Goal: Transaction & Acquisition: Purchase product/service

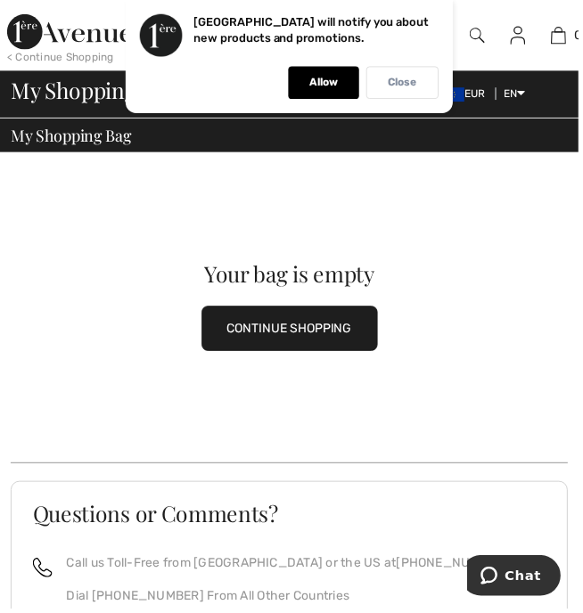
click at [406, 78] on p "Close" at bounding box center [405, 83] width 29 height 13
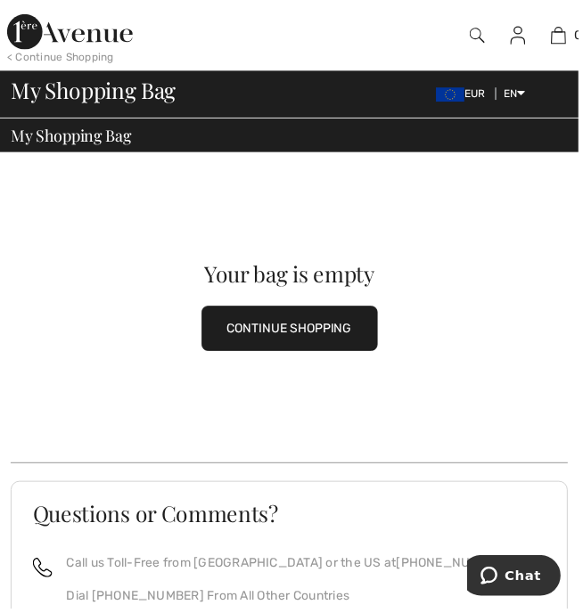
click at [316, 334] on button "CONTINUE SHOPPING" at bounding box center [291, 330] width 177 height 45
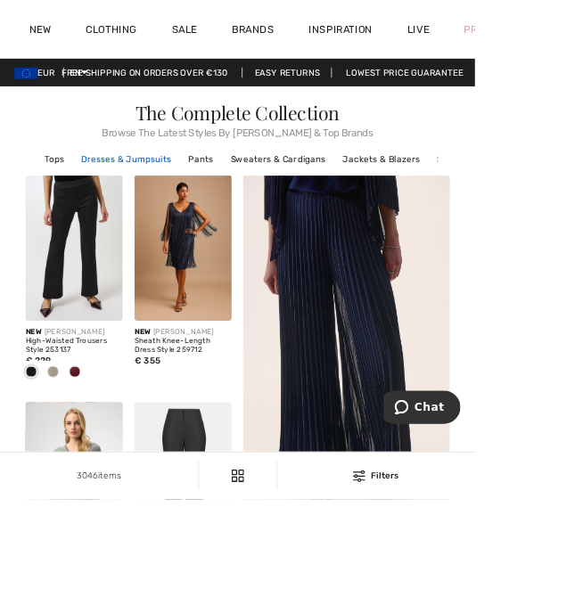
click at [148, 194] on link "Dresses & Jumpsuits" at bounding box center [155, 196] width 129 height 23
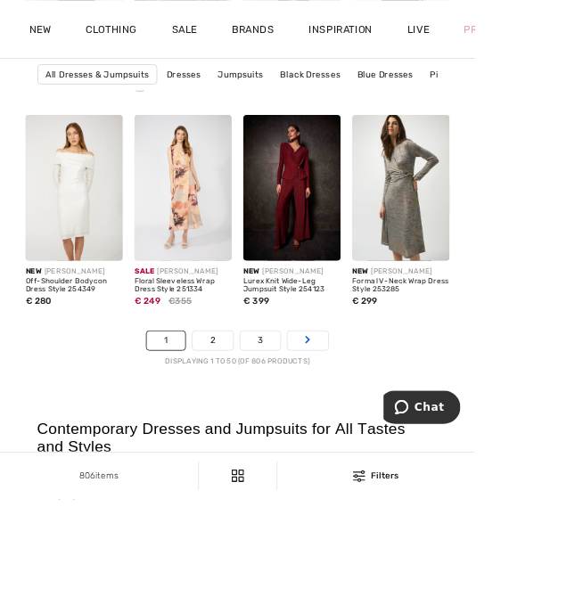
click at [387, 426] on link "Next" at bounding box center [378, 417] width 50 height 23
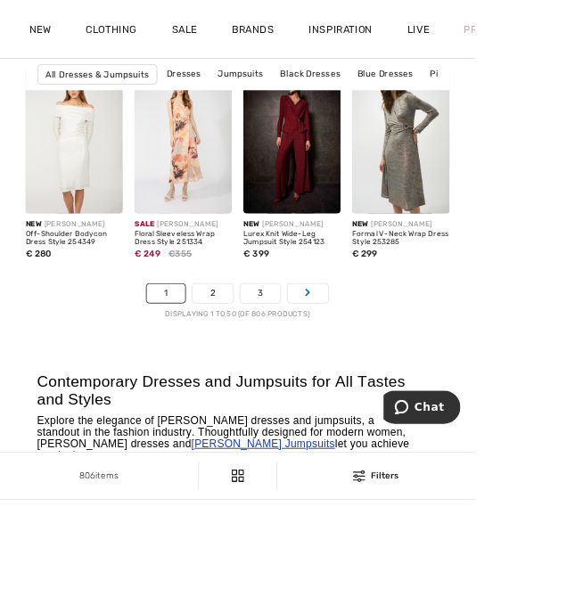
scroll to position [4262, 0]
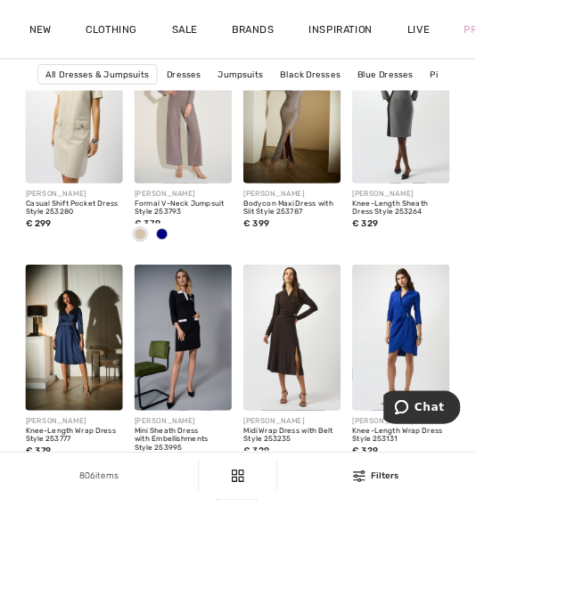
scroll to position [4025, 0]
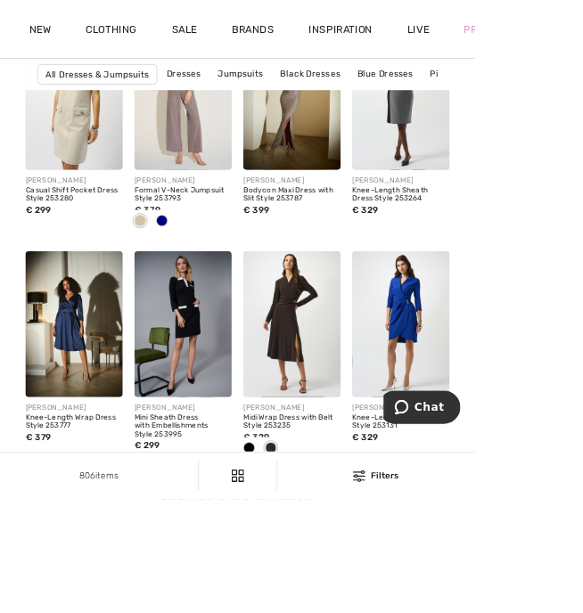
click at [406, 587] on icon "Page navigation" at bounding box center [407, 585] width 7 height 11
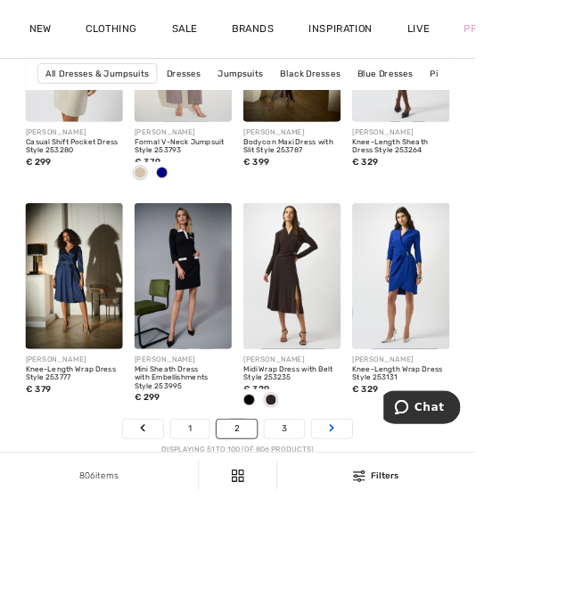
scroll to position [4095, 0]
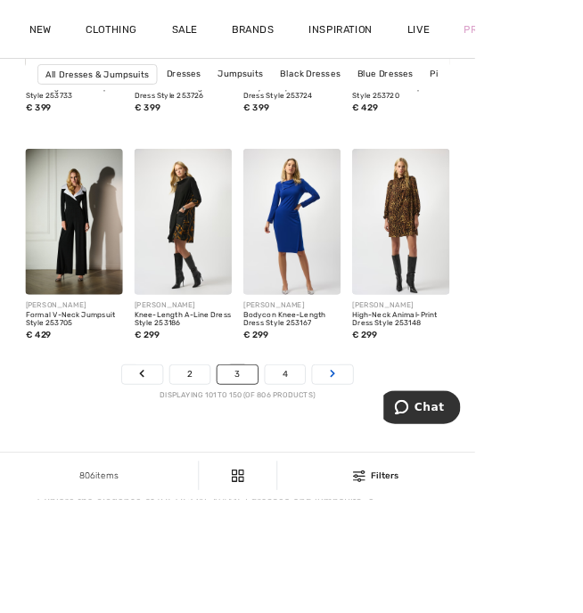
click at [410, 470] on link "Next" at bounding box center [408, 459] width 50 height 23
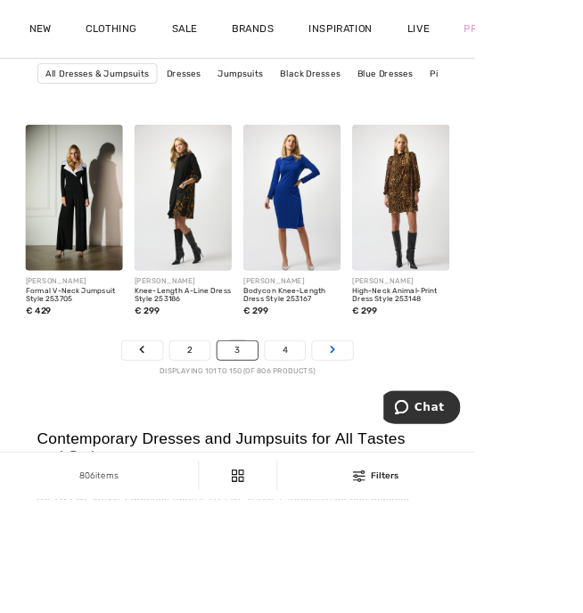
scroll to position [4221, 0]
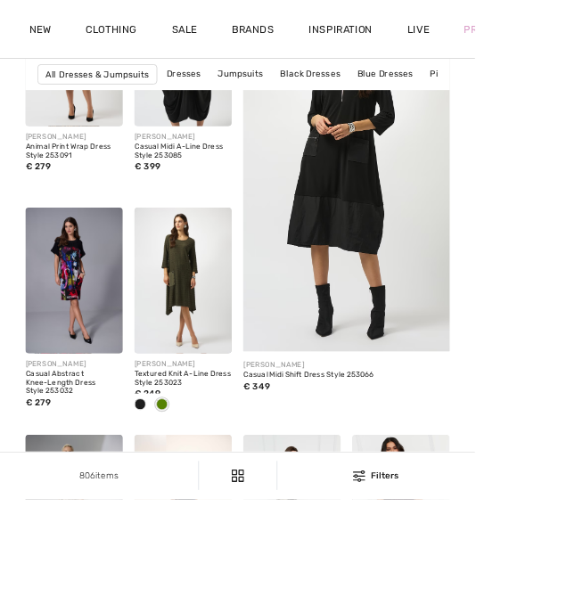
scroll to position [316, 0]
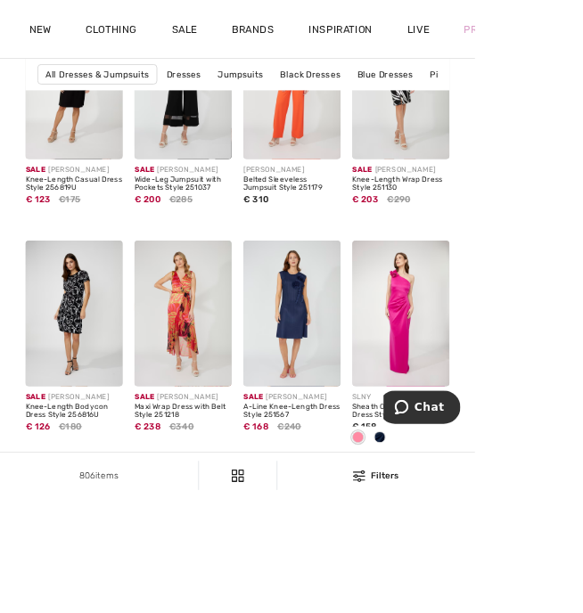
click at [420, 579] on link "Next" at bounding box center [408, 572] width 50 height 23
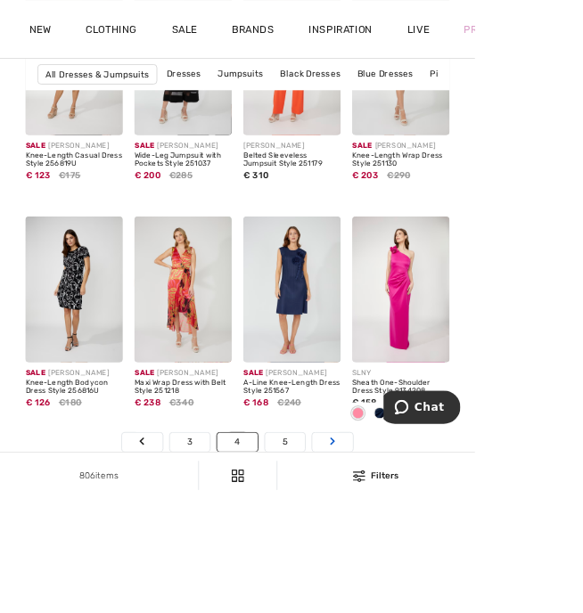
scroll to position [4108, 0]
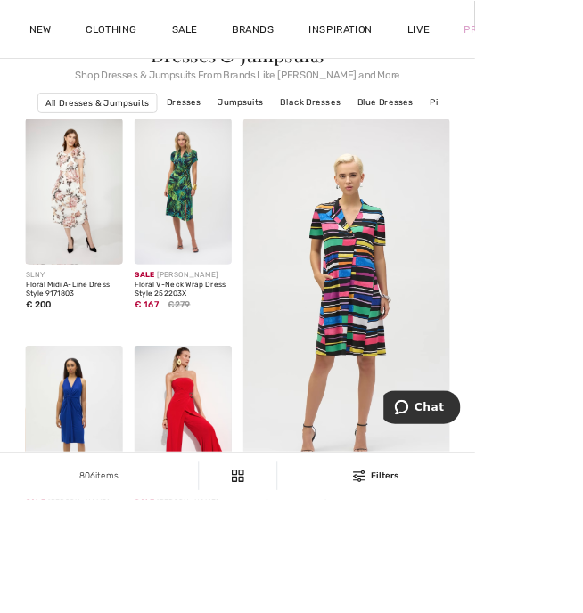
scroll to position [75, 0]
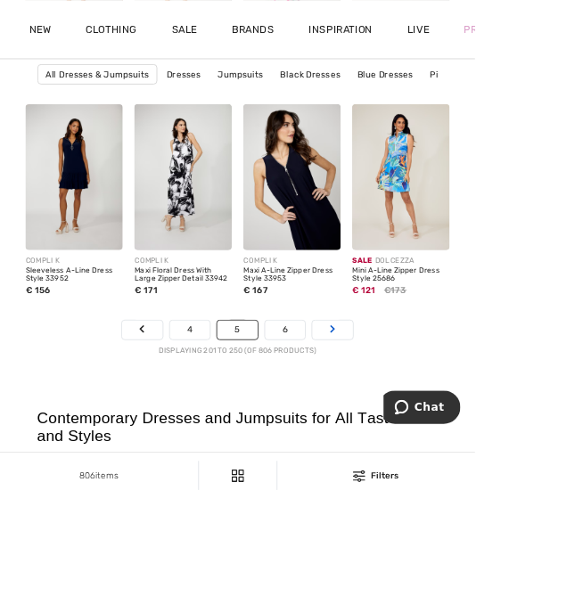
click at [422, 415] on link "Next" at bounding box center [408, 405] width 50 height 23
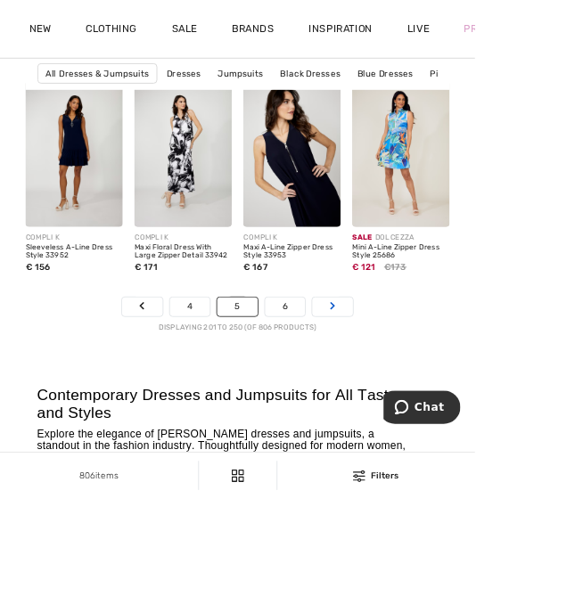
scroll to position [4274, 0]
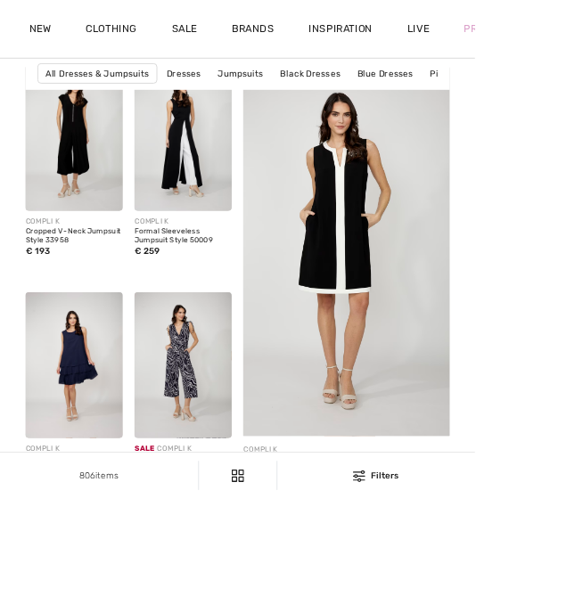
scroll to position [234, 0]
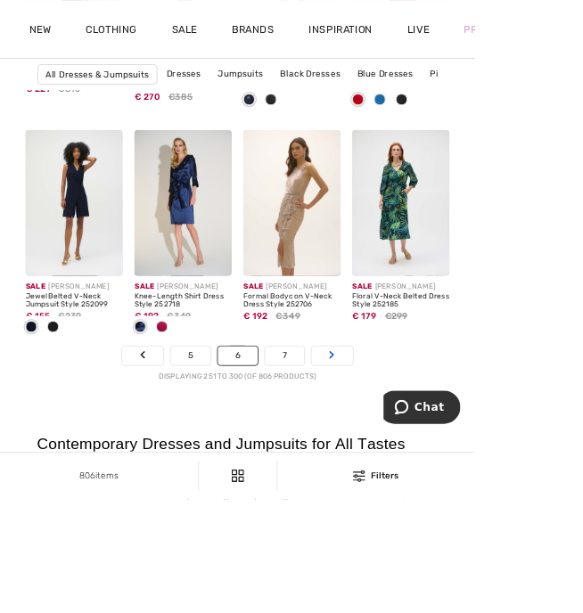
click at [422, 445] on link "Next" at bounding box center [407, 436] width 50 height 23
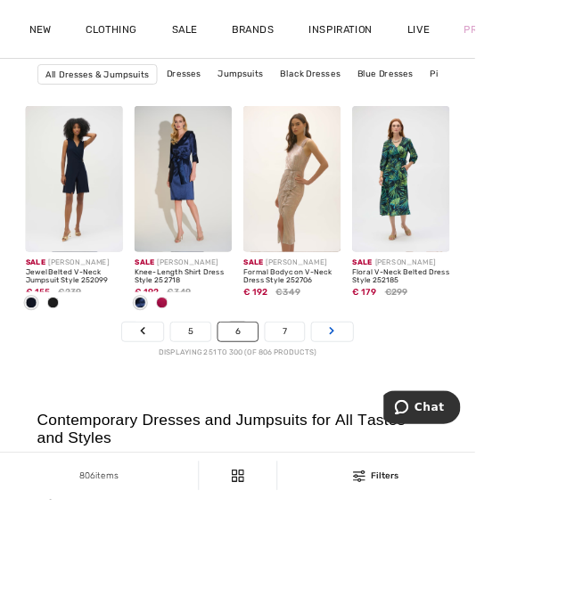
scroll to position [4244, 0]
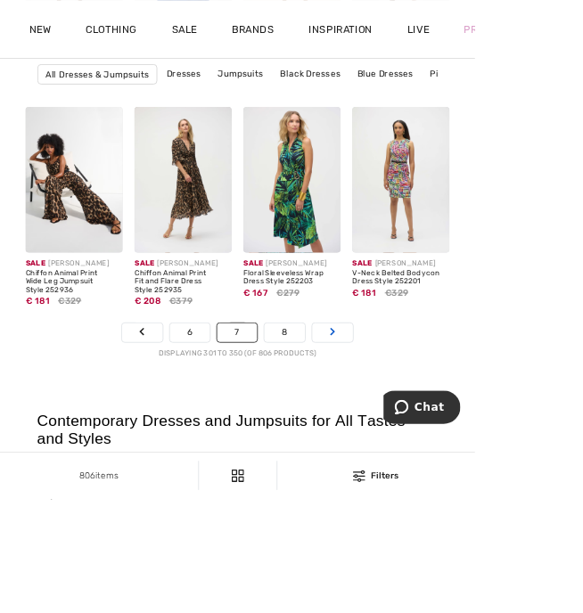
click at [428, 415] on link "Next" at bounding box center [408, 408] width 50 height 23
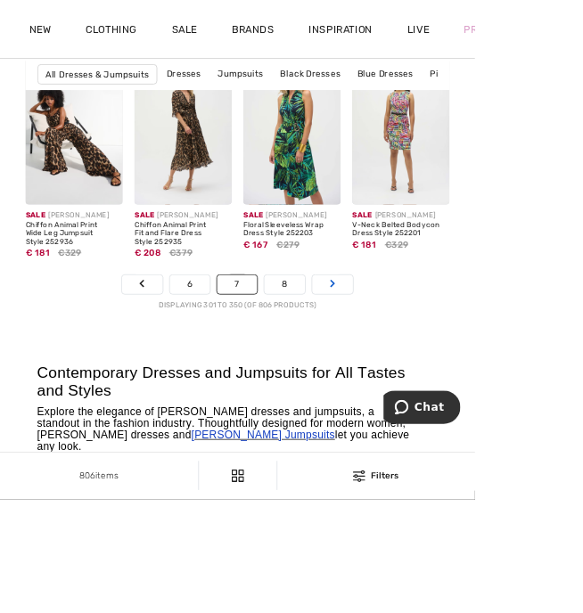
scroll to position [4273, 0]
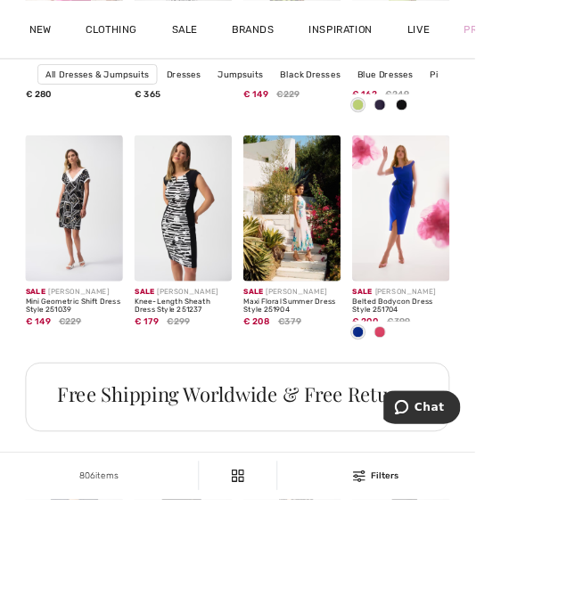
scroll to position [3219, 0]
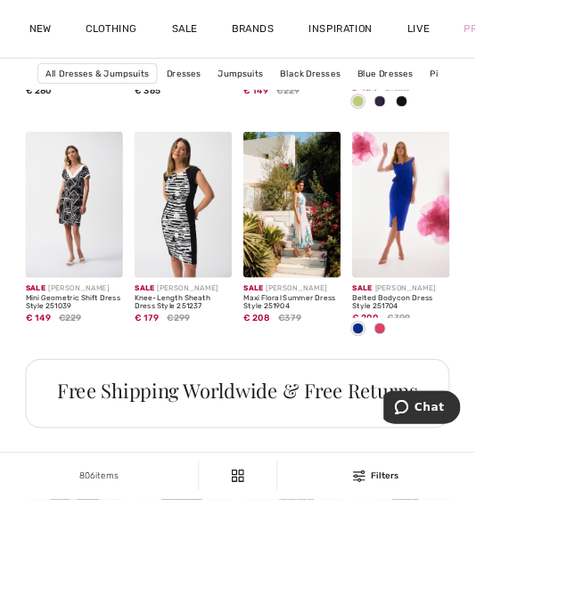
click at [363, 292] on div at bounding box center [388, 312] width 60 height 60
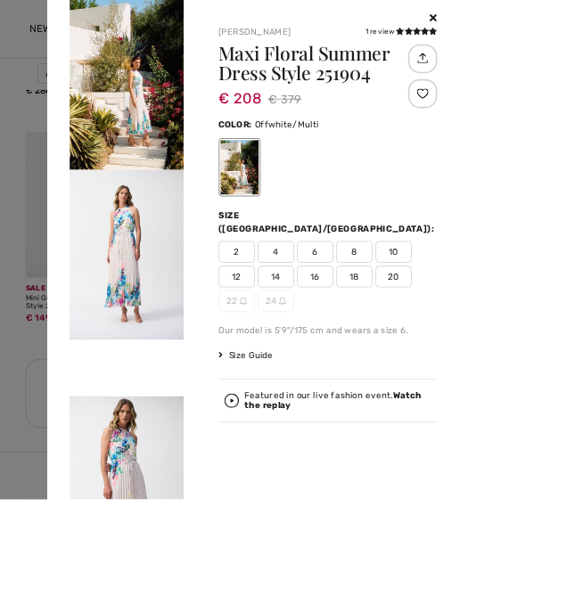
click at [537, 29] on div at bounding box center [402, 21] width 268 height 19
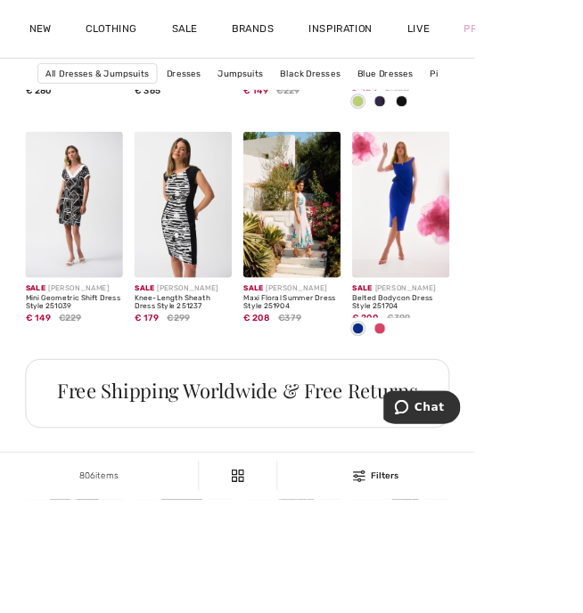
click at [374, 271] on img at bounding box center [358, 251] width 119 height 179
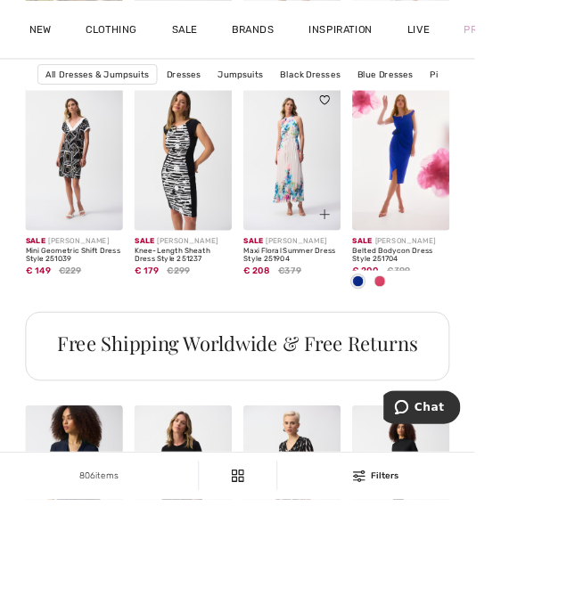
scroll to position [3288, 0]
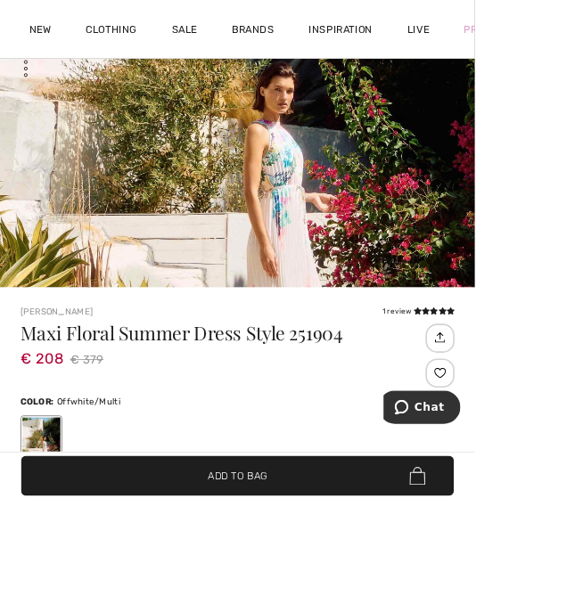
scroll to position [320, 0]
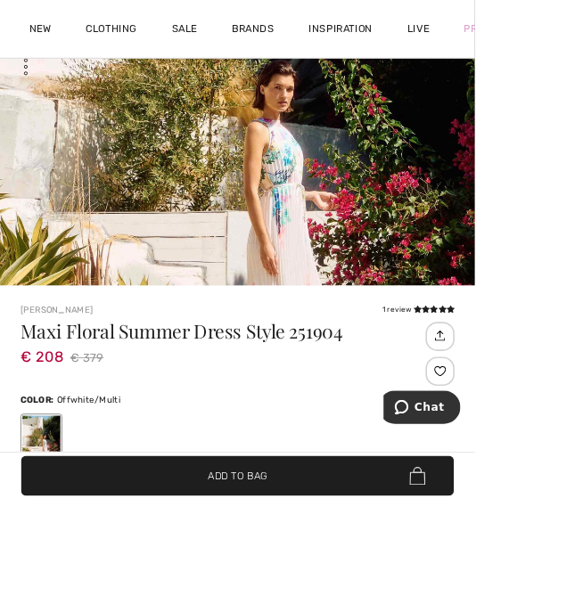
click at [382, 254] on img "1 / 9" at bounding box center [291, 223] width 583 height 874
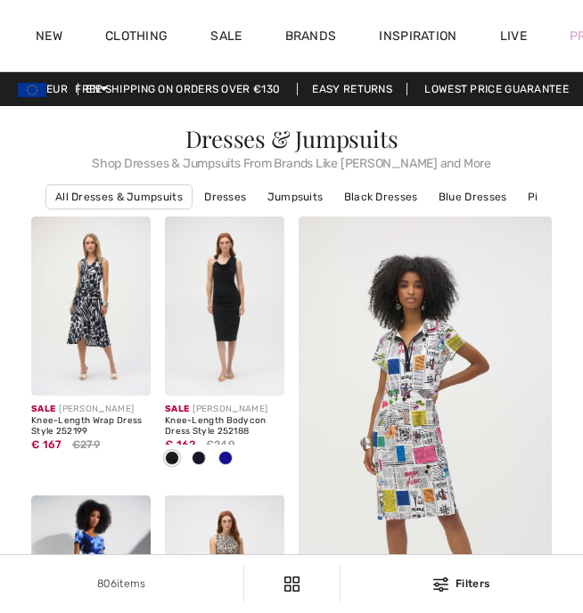
scroll to position [3288, 0]
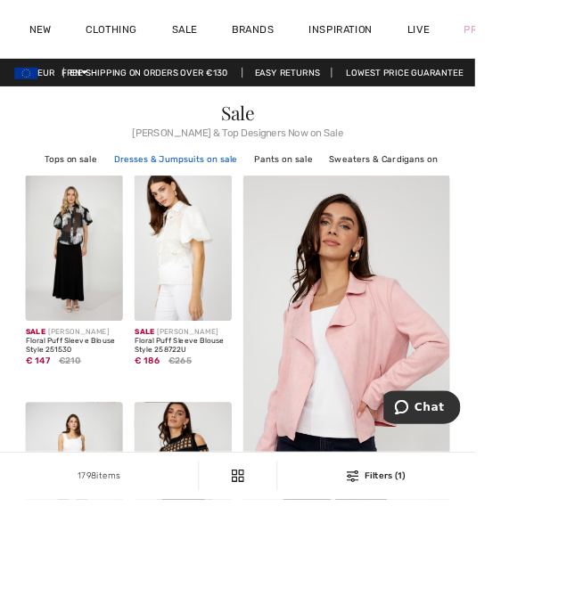
click at [239, 193] on link "Dresses & Jumpsuits on sale" at bounding box center [215, 196] width 169 height 23
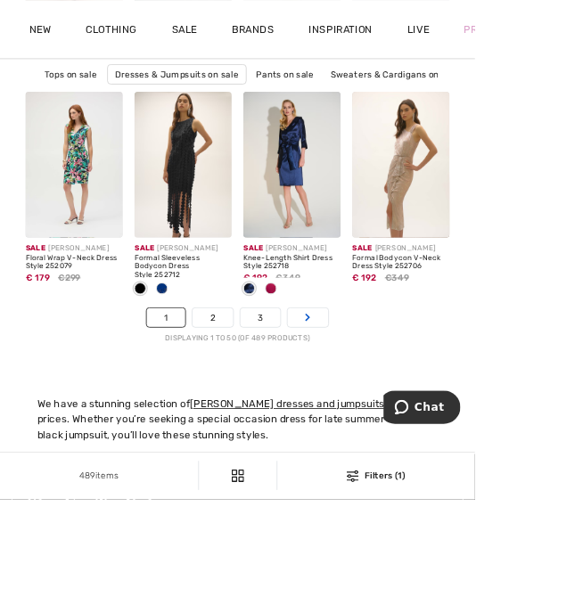
click at [379, 402] on link "Next" at bounding box center [378, 390] width 50 height 23
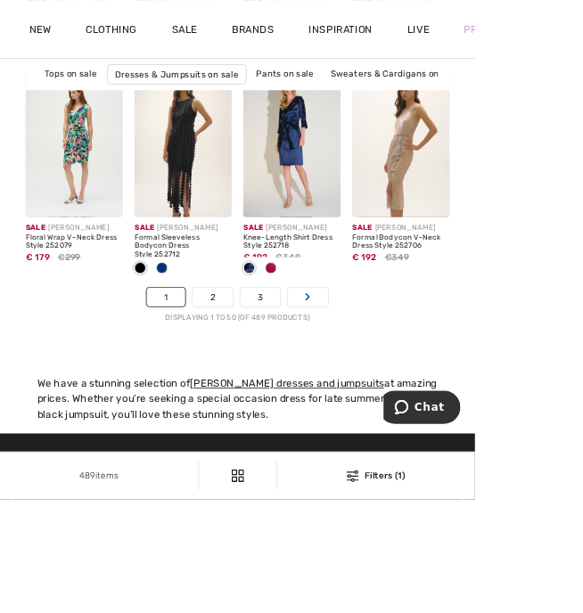
scroll to position [4270, 0]
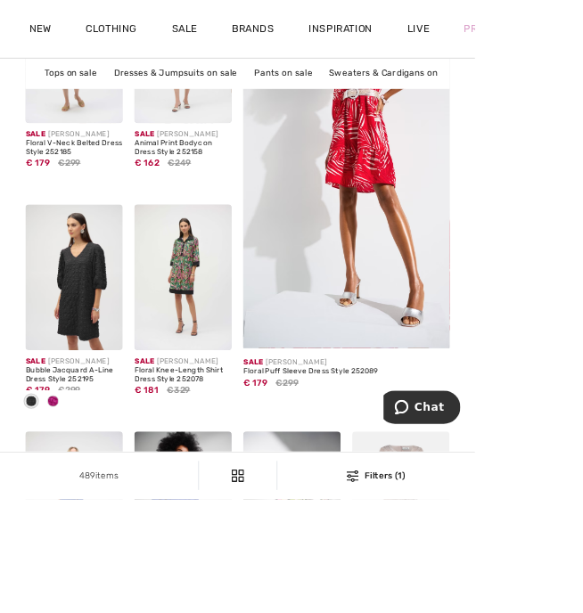
scroll to position [307, 0]
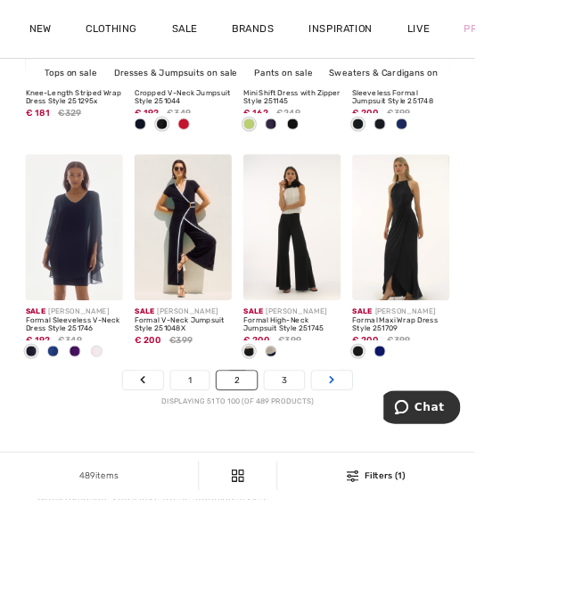
click at [424, 467] on link "Next" at bounding box center [407, 467] width 50 height 23
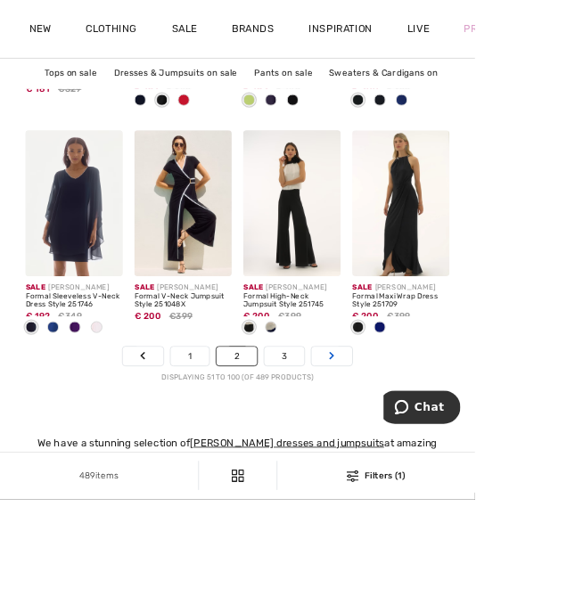
scroll to position [4192, 0]
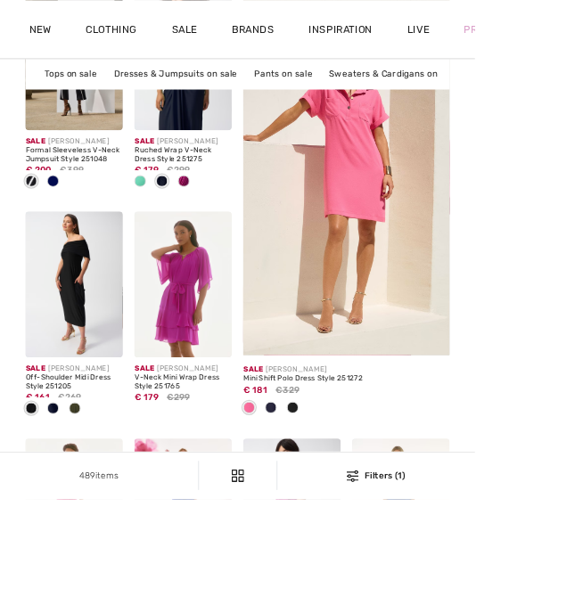
scroll to position [242, 0]
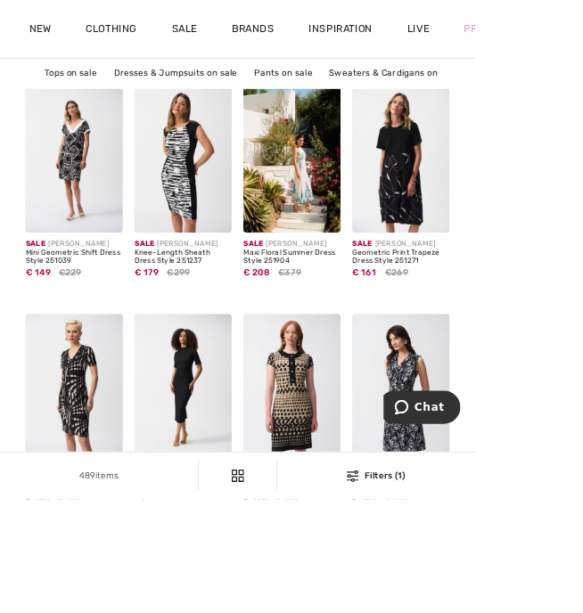
click at [365, 221] on img at bounding box center [358, 196] width 119 height 179
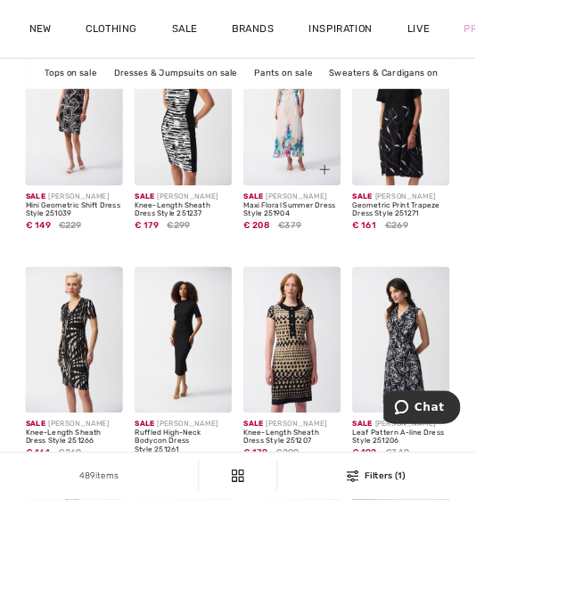
scroll to position [1389, 0]
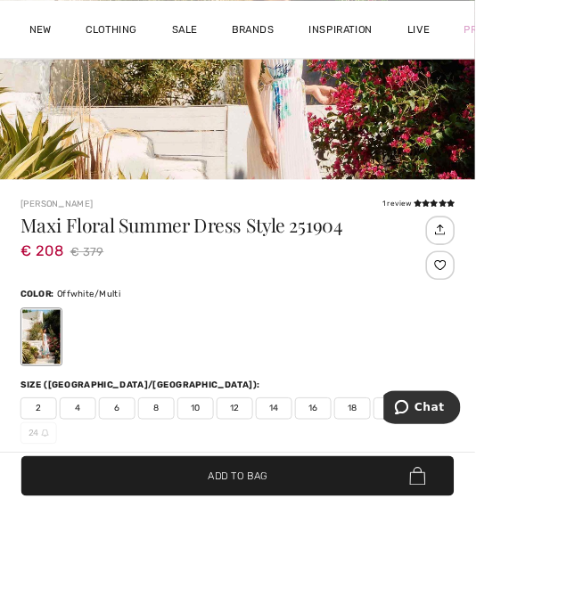
scroll to position [452, 0]
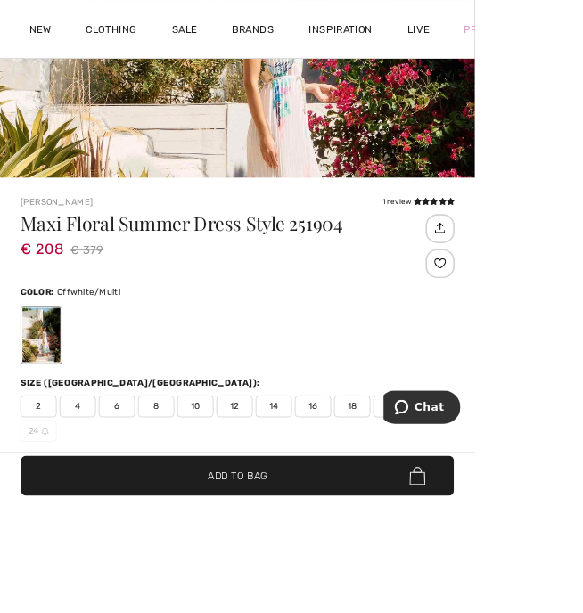
click at [70, 595] on span "Size Guide" at bounding box center [58, 595] width 67 height 16
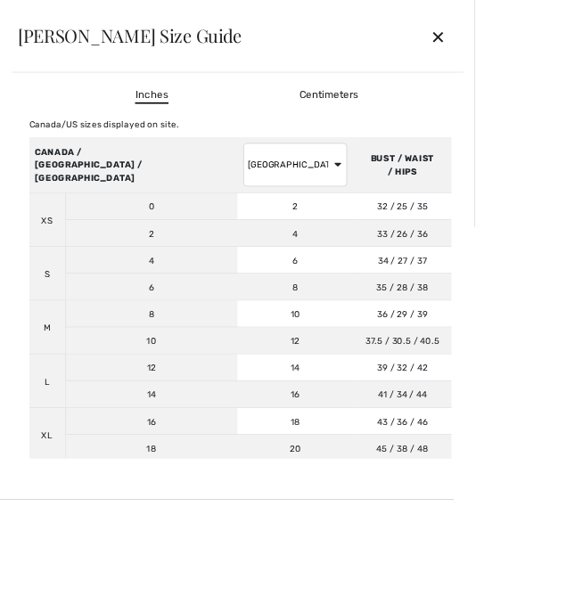
click at [369, 185] on select "AUSTRALIA UK France Germany Spain Italy Japan" at bounding box center [363, 202] width 128 height 53
select select "de"
click at [299, 176] on select "AUSTRALIA UK France Germany Spain Italy Japan" at bounding box center [363, 202] width 128 height 53
click at [562, 51] on div "✕" at bounding box center [537, 44] width 47 height 37
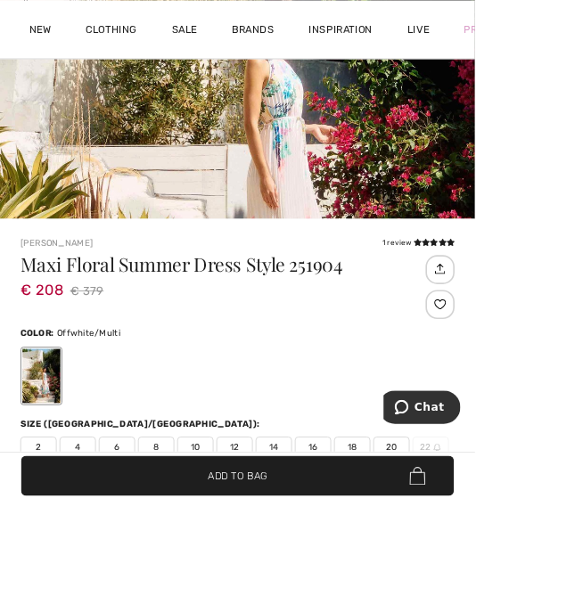
scroll to position [390, 0]
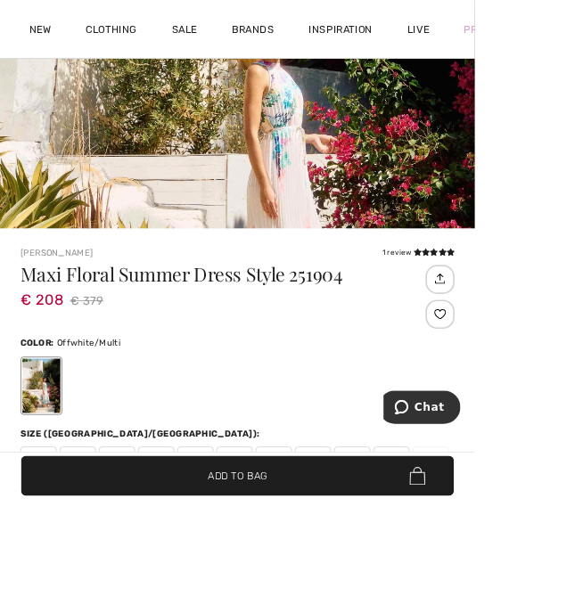
click at [380, 579] on div "2 4 6 8 10 12 14 16 18 20 22 24" at bounding box center [291, 576] width 533 height 57
click at [381, 565] on span "16" at bounding box center [384, 561] width 45 height 27
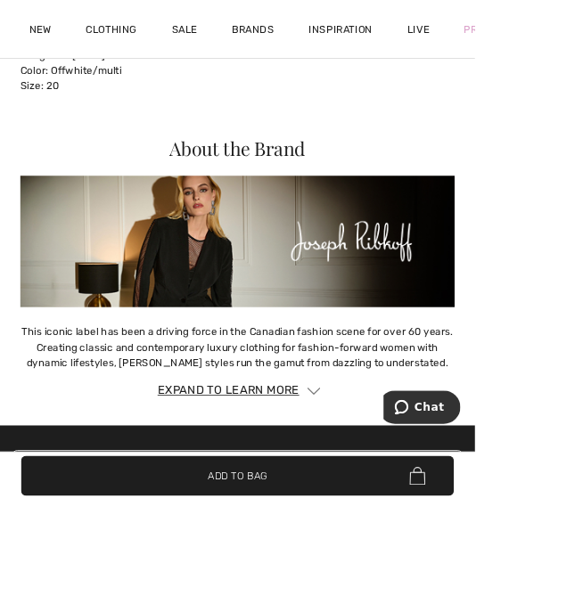
scroll to position [2968, 0]
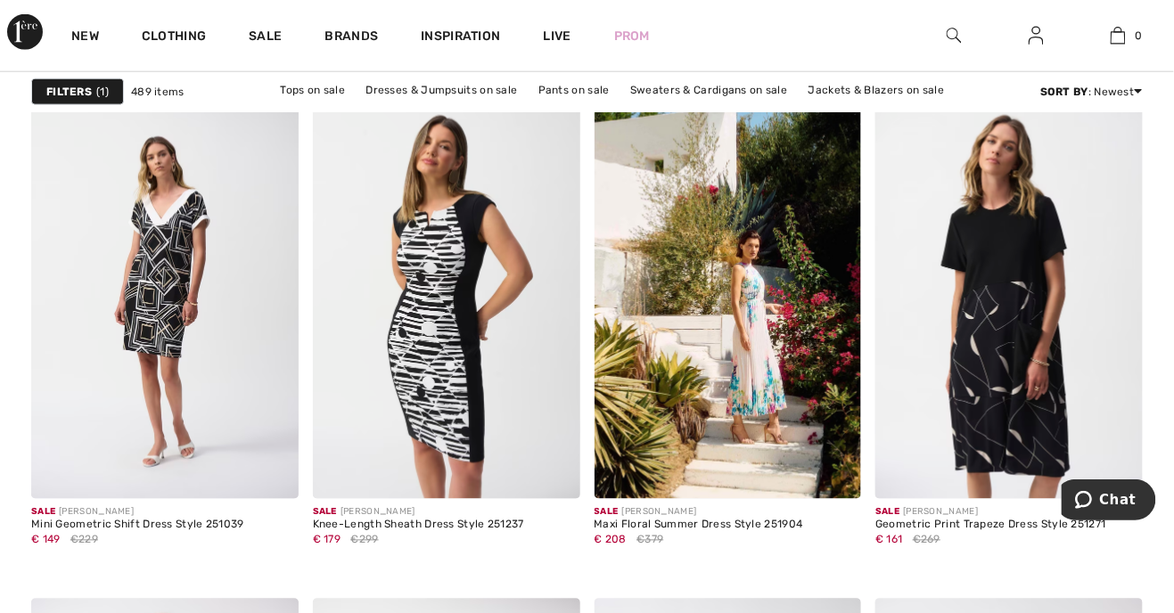
scroll to position [2351, 0]
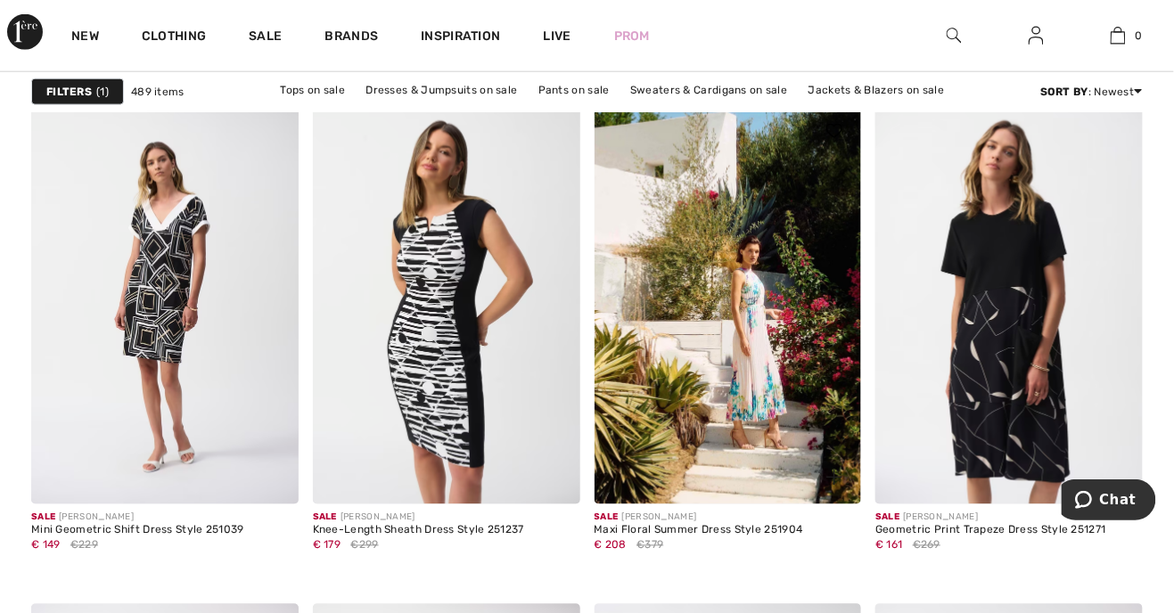
click at [582, 364] on img at bounding box center [728, 304] width 267 height 401
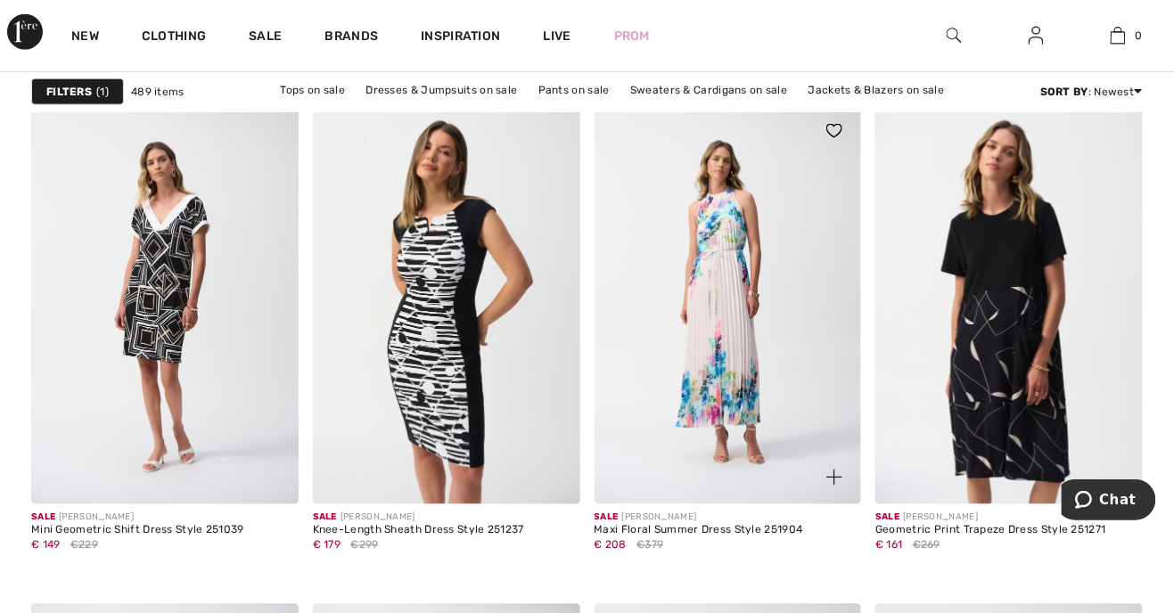
click at [582, 401] on img at bounding box center [728, 304] width 267 height 401
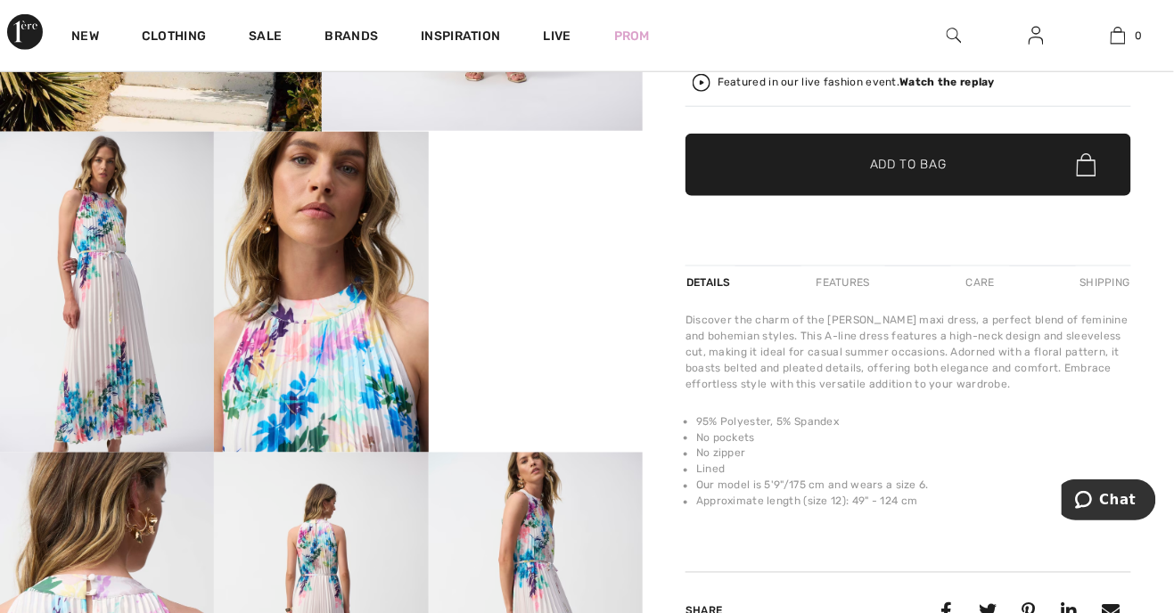
scroll to position [459, 0]
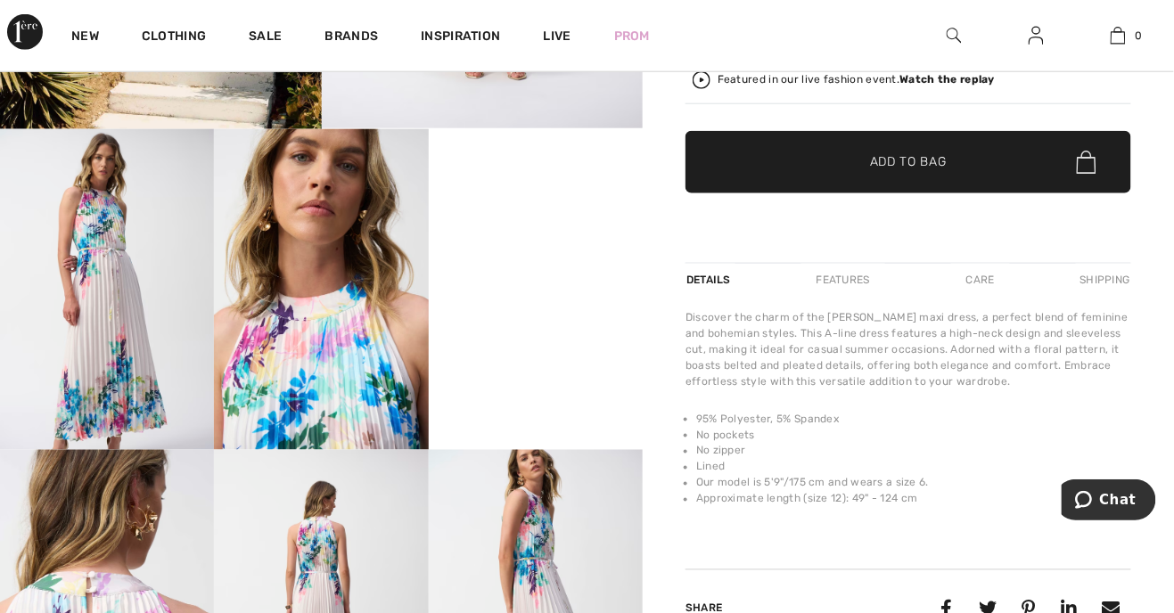
click at [519, 236] on video "Your browser does not support the video tag." at bounding box center [536, 182] width 214 height 107
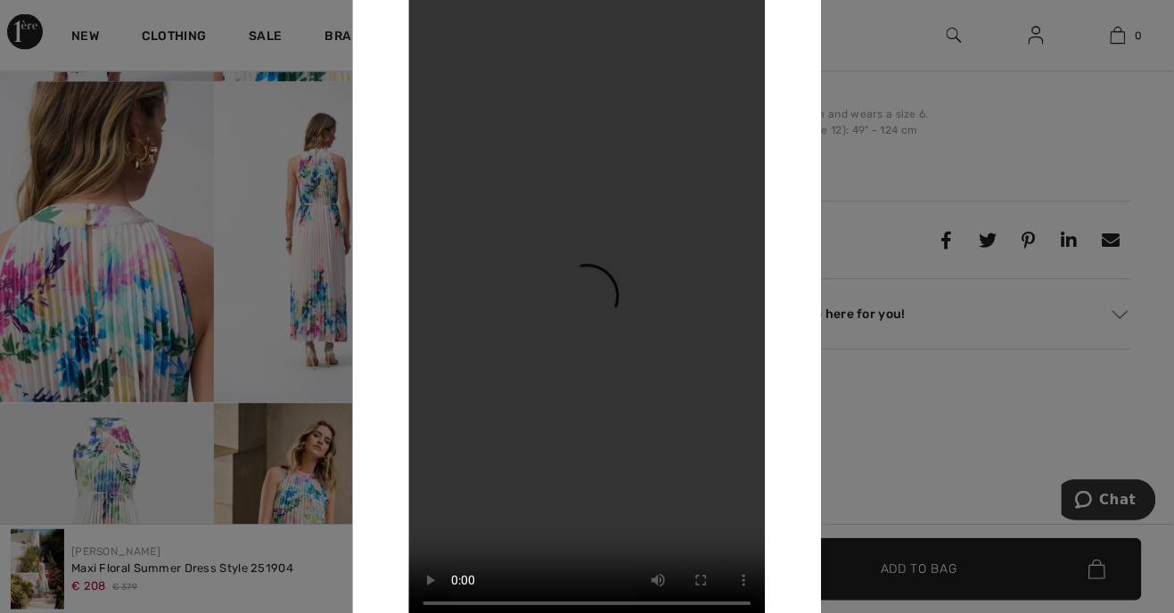
scroll to position [832, 0]
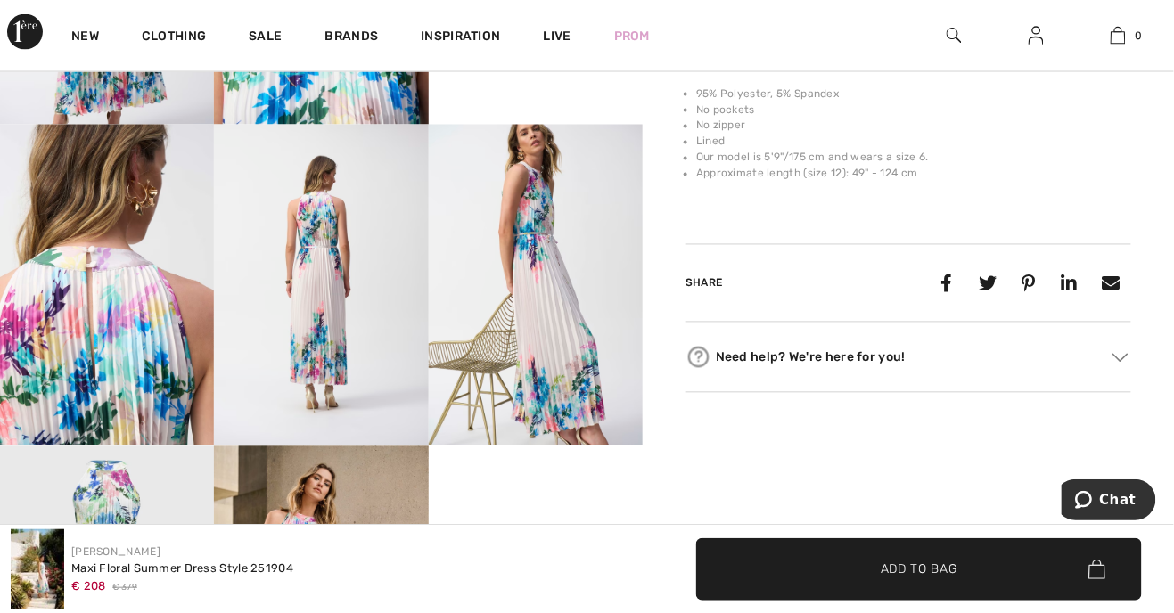
scroll to position [784, 0]
click at [341, 327] on img at bounding box center [321, 285] width 214 height 321
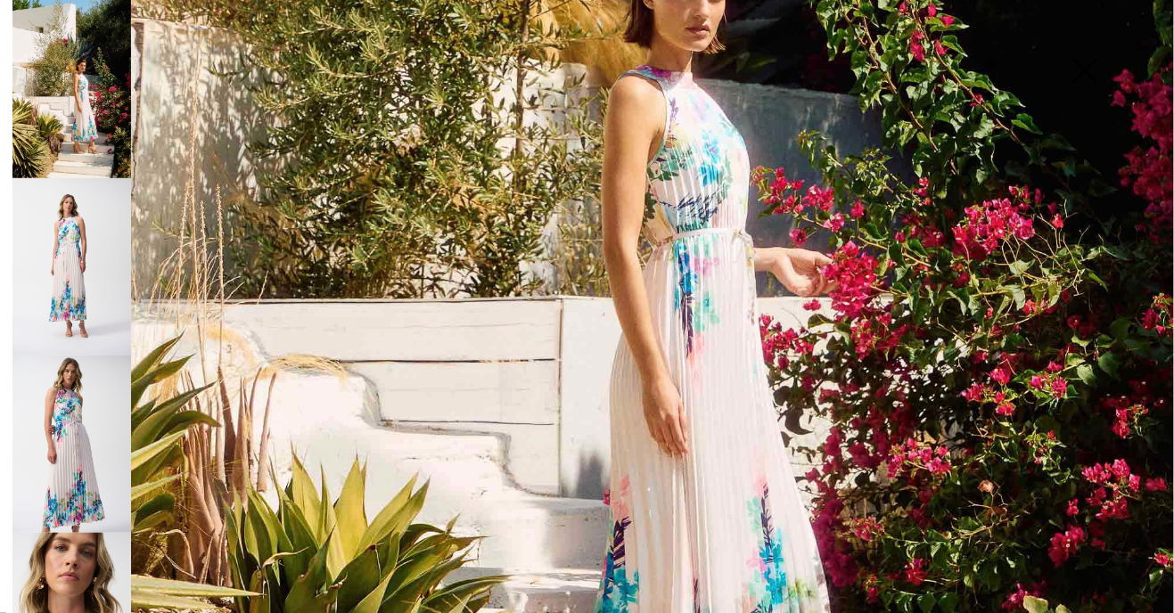
scroll to position [654, 0]
click at [91, 271] on img at bounding box center [71, 266] width 119 height 177
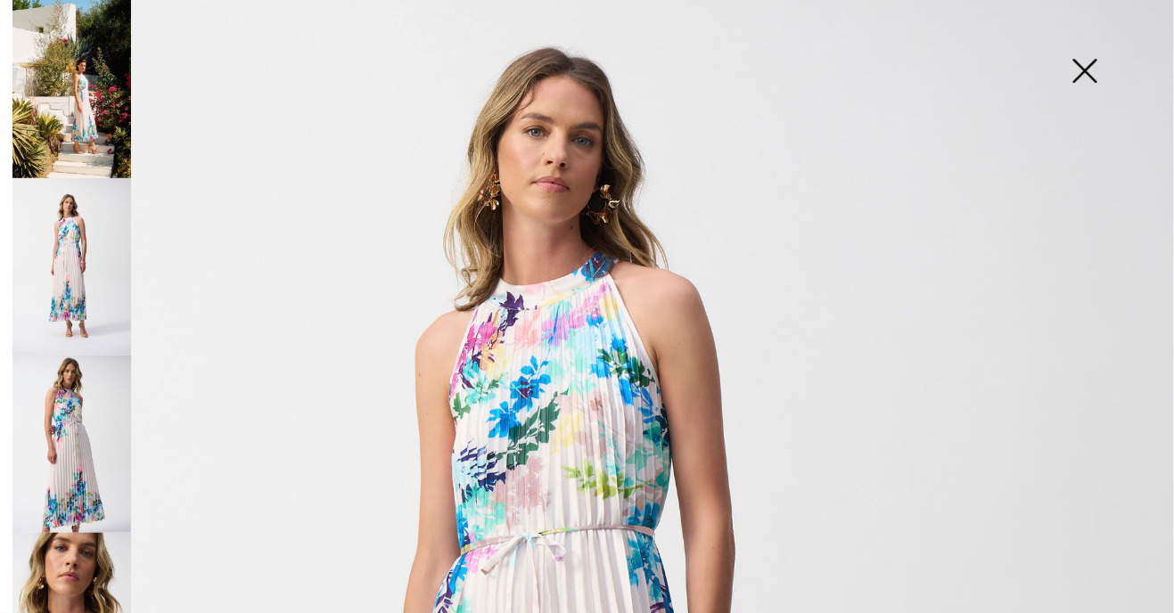
scroll to position [111, 0]
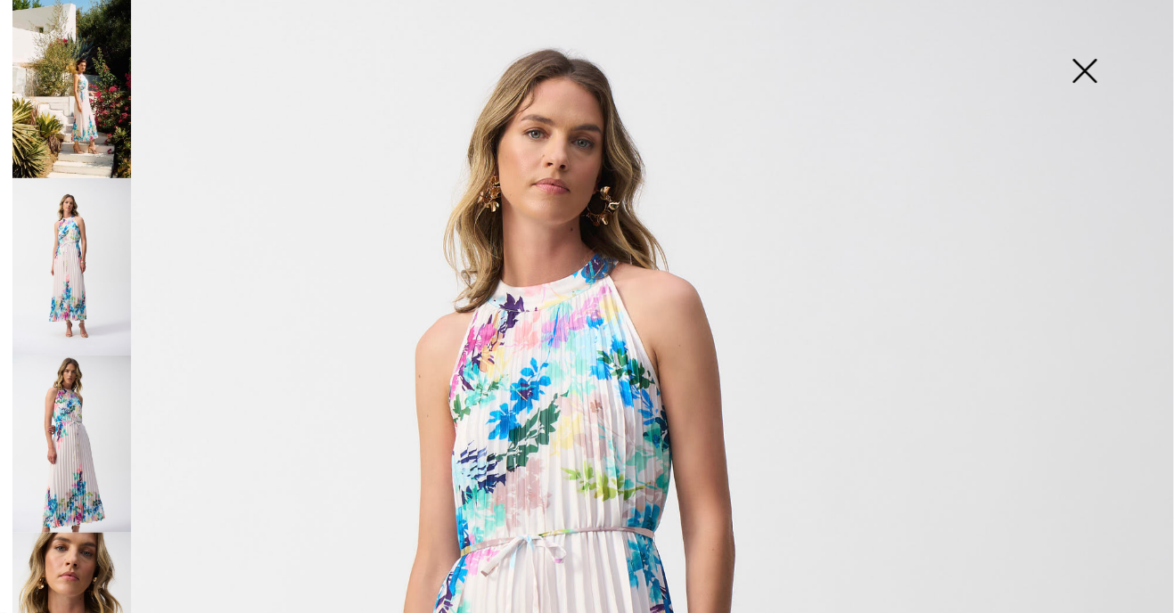
click at [76, 439] on img at bounding box center [71, 444] width 119 height 177
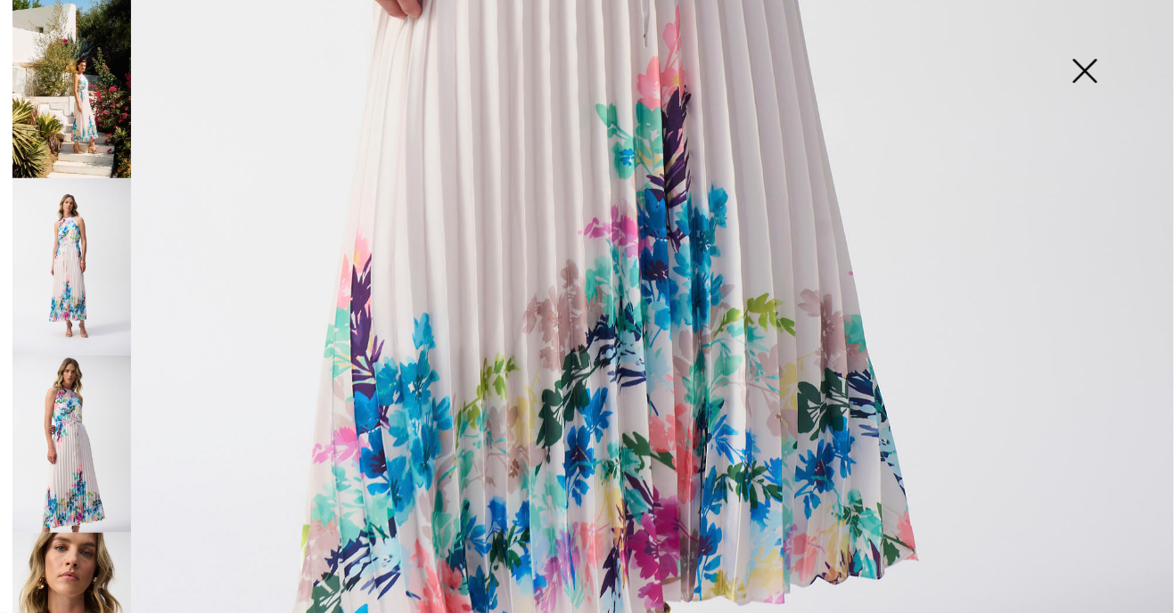
scroll to position [1089, 0]
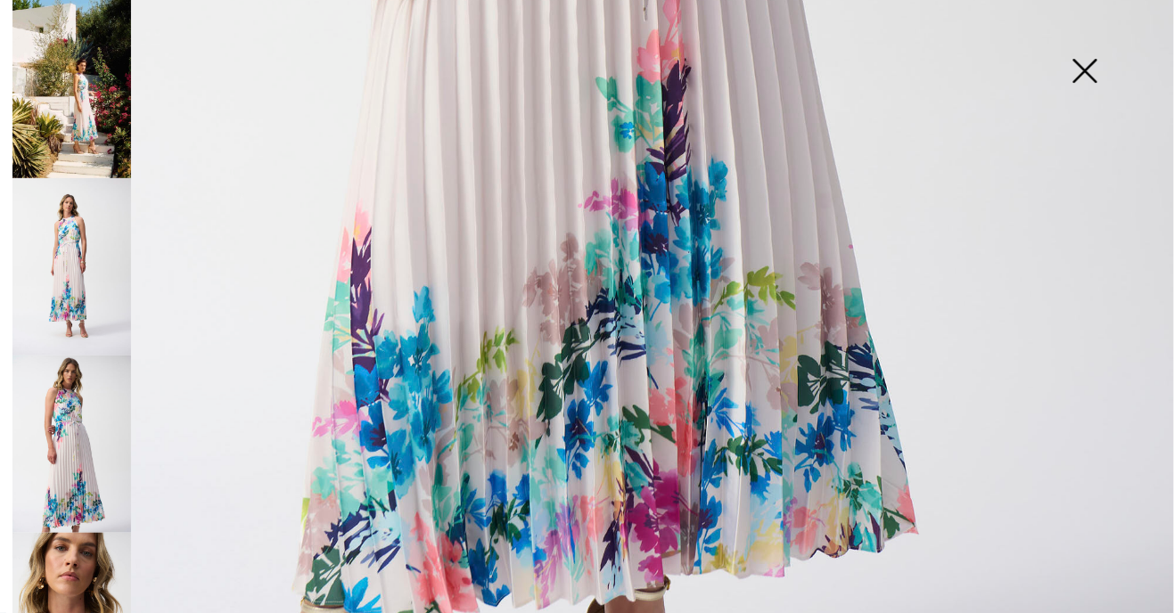
click at [86, 612] on img at bounding box center [71, 621] width 119 height 177
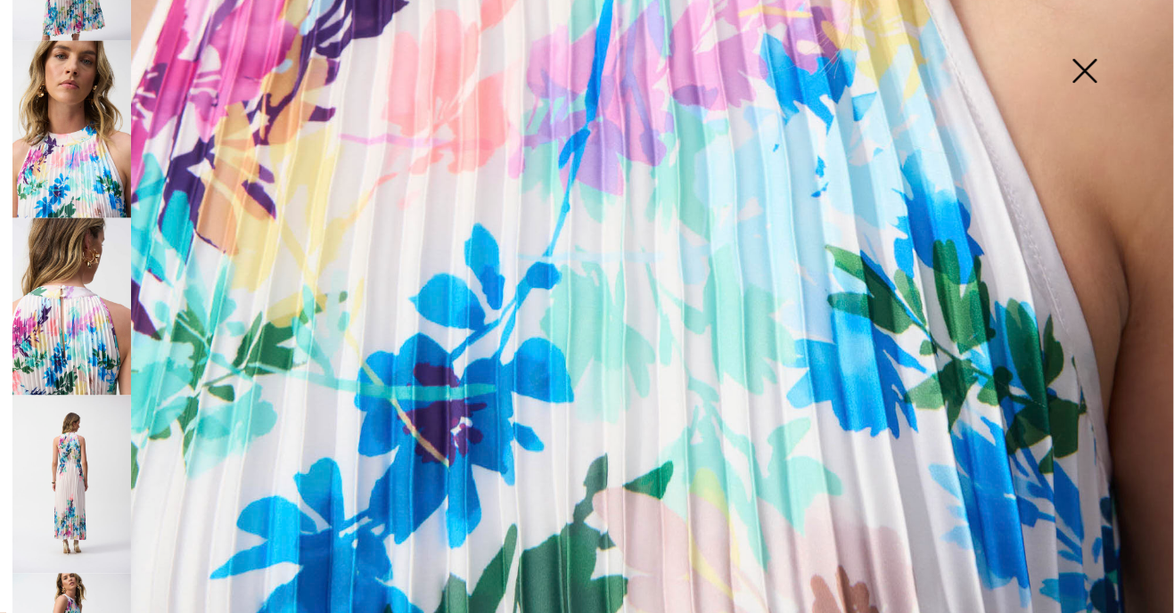
scroll to position [495, 0]
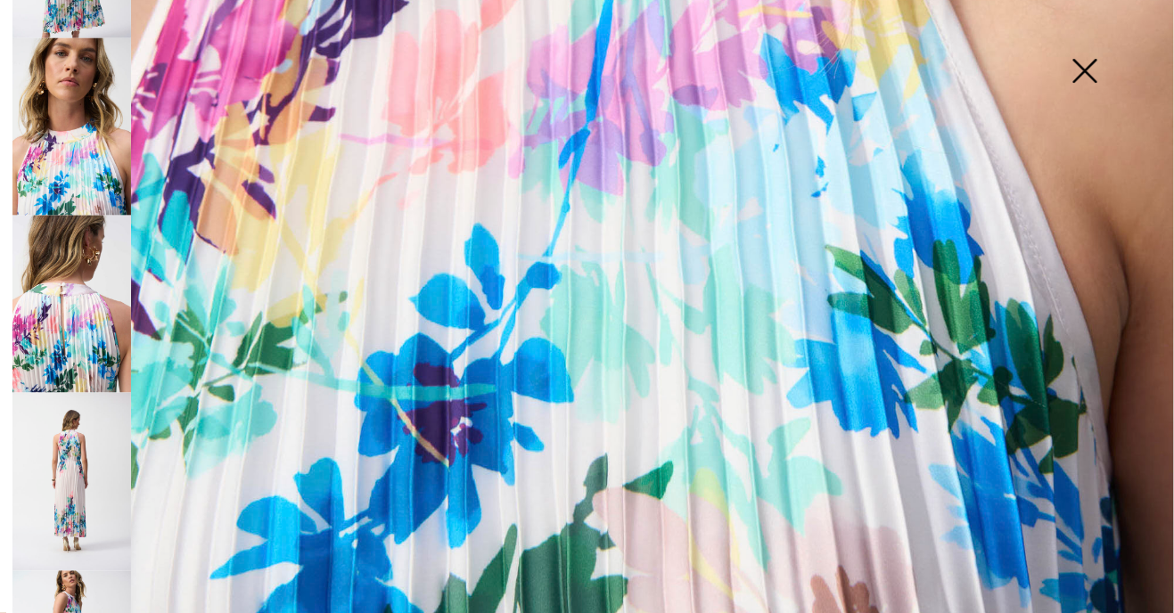
click at [85, 468] on img at bounding box center [71, 481] width 119 height 177
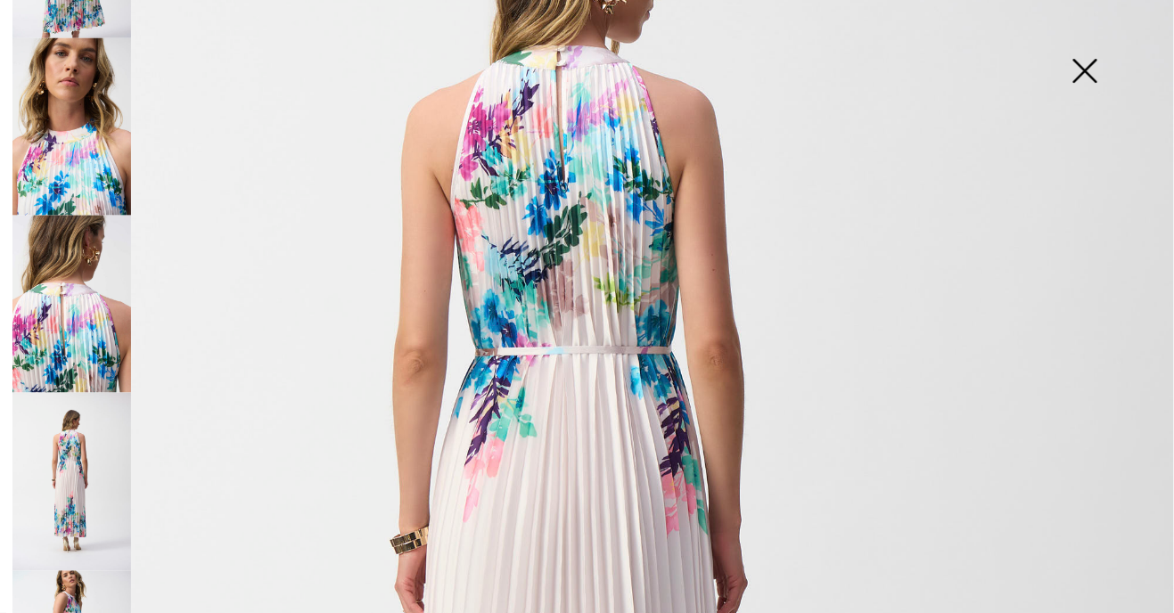
scroll to position [320, 0]
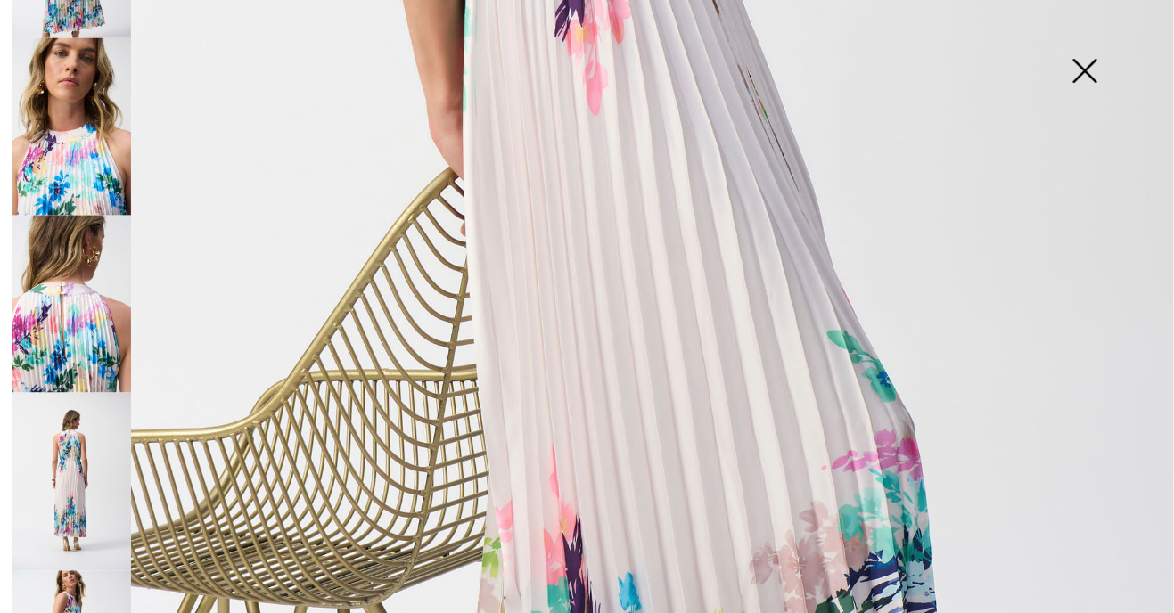
scroll to position [755, 0]
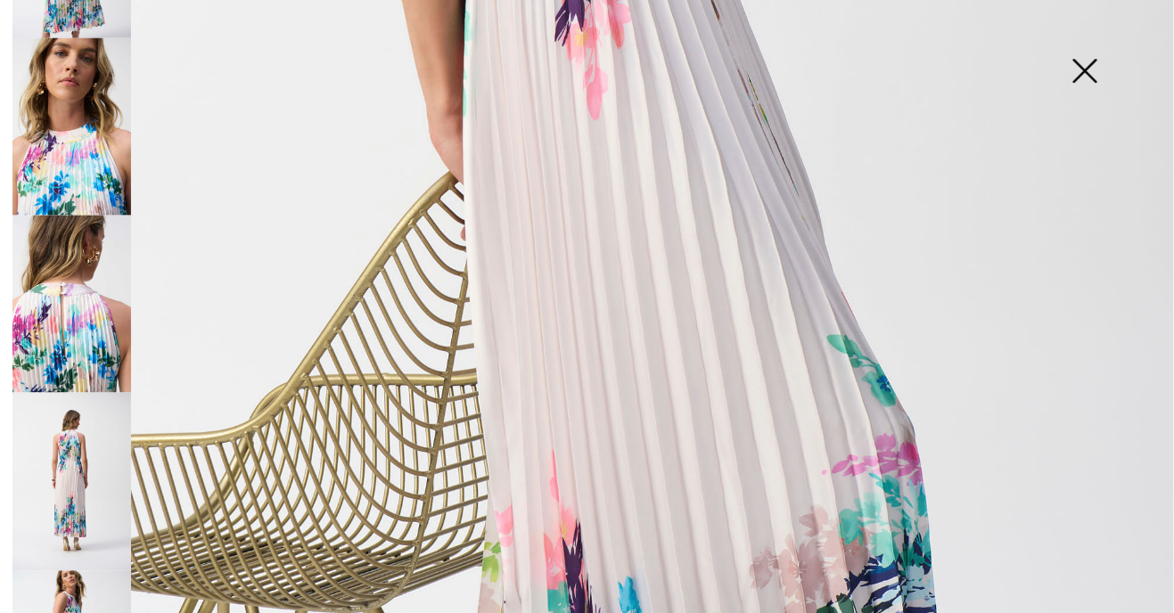
click at [1088, 81] on img at bounding box center [1084, 73] width 89 height 92
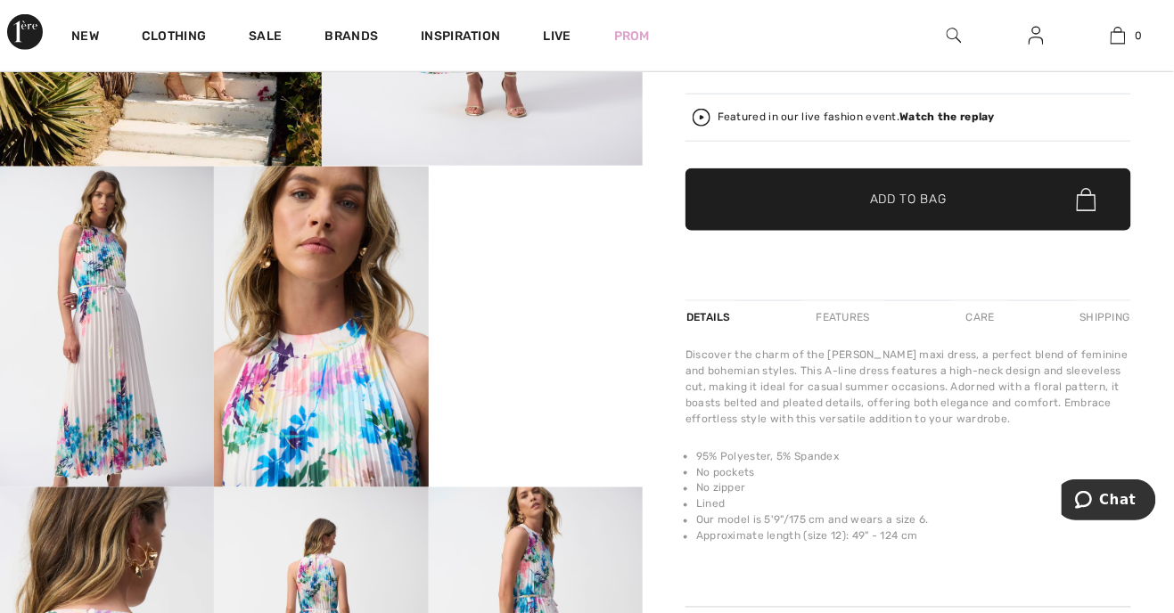
scroll to position [422, 0]
click at [974, 113] on strong "Watch the replay" at bounding box center [947, 117] width 95 height 12
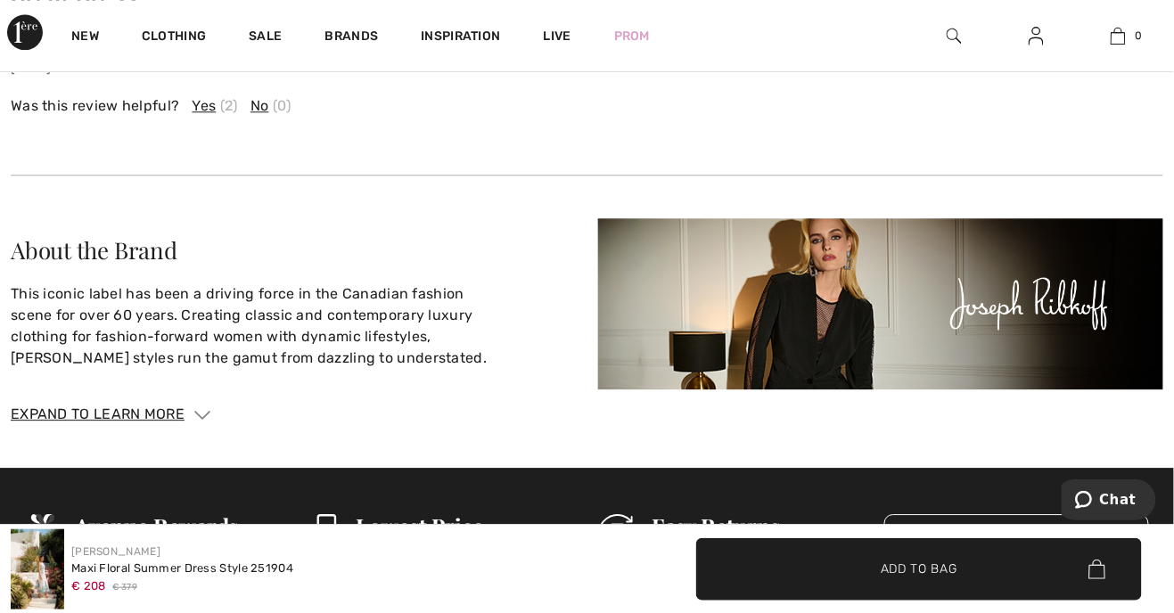
scroll to position [2981, 0]
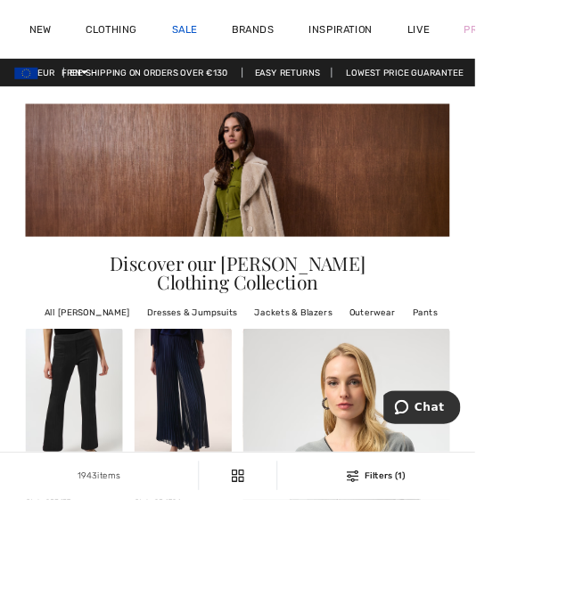
click at [222, 43] on link "Sale" at bounding box center [225, 38] width 31 height 19
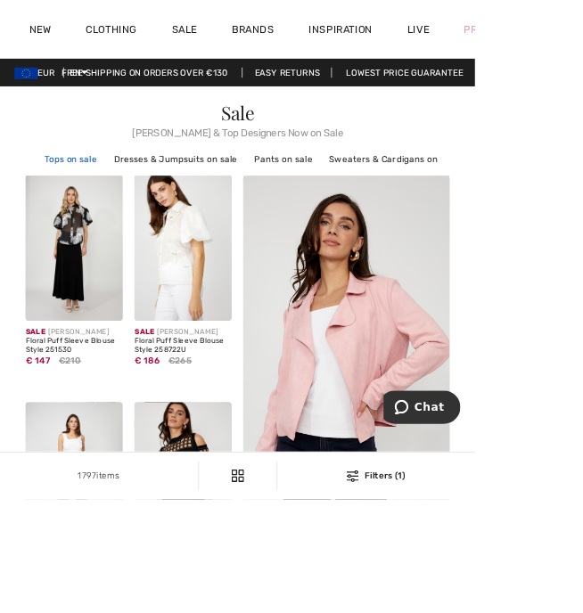
click at [84, 193] on link "Tops on sale" at bounding box center [86, 196] width 83 height 23
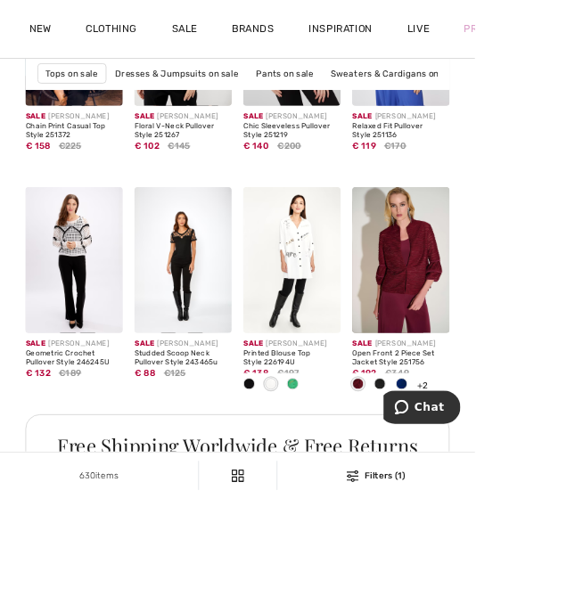
scroll to position [799, 0]
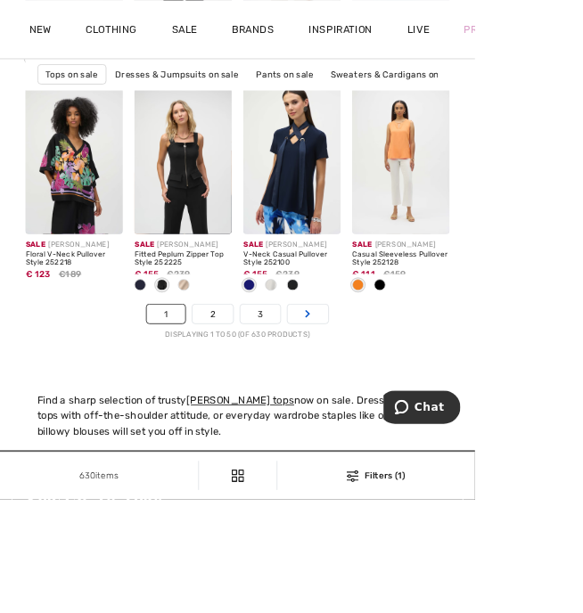
click at [378, 387] on icon "Page navigation" at bounding box center [377, 385] width 7 height 11
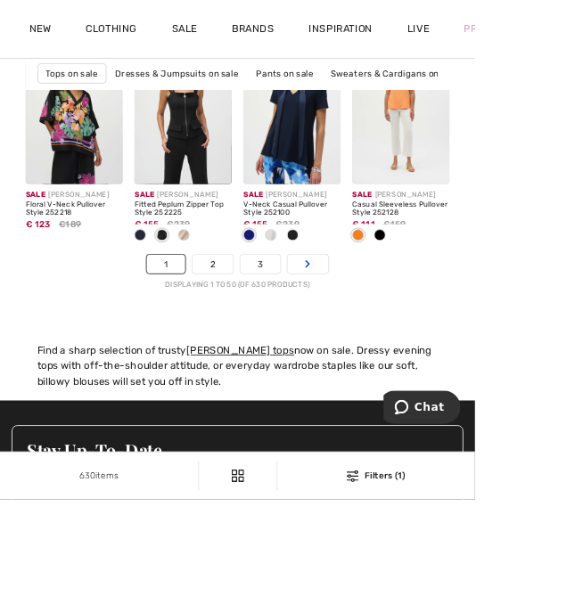
scroll to position [4275, 0]
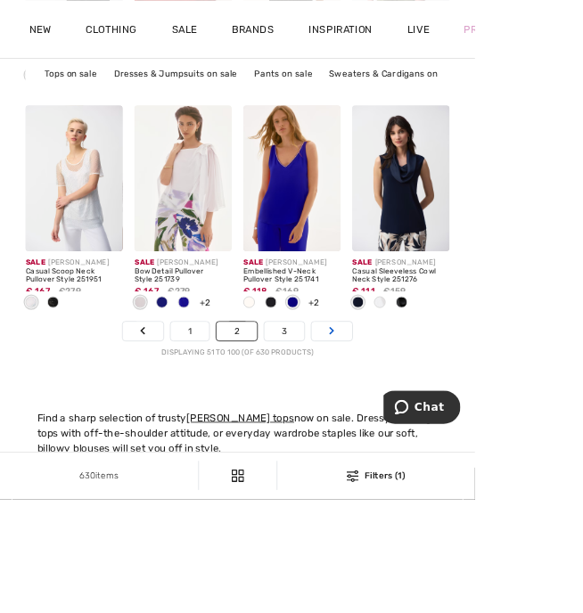
click at [415, 418] on link "Next" at bounding box center [407, 406] width 50 height 23
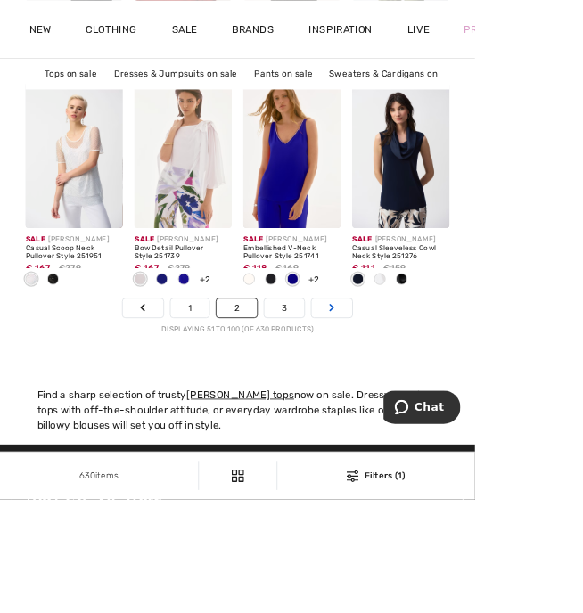
scroll to position [4252, 0]
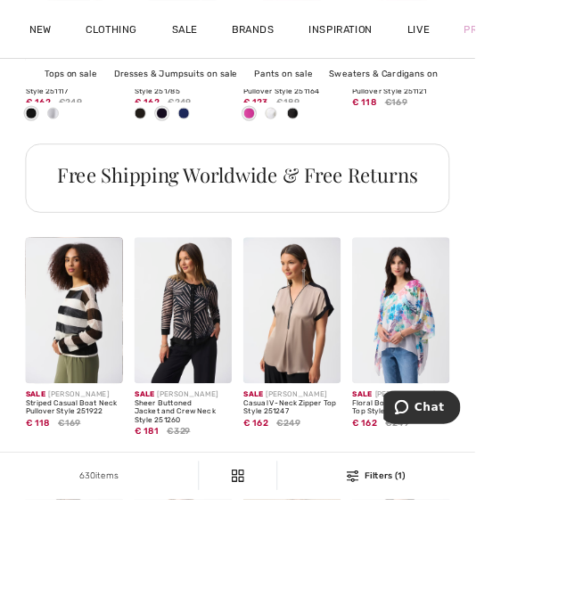
scroll to position [1142, 0]
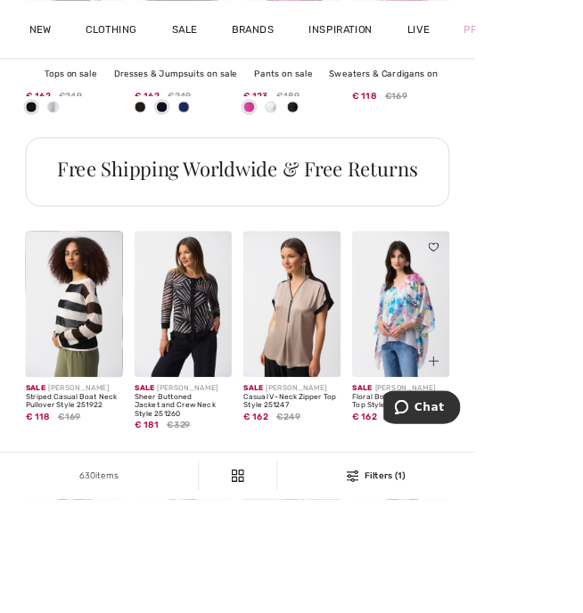
click at [497, 393] on img at bounding box center [491, 373] width 119 height 179
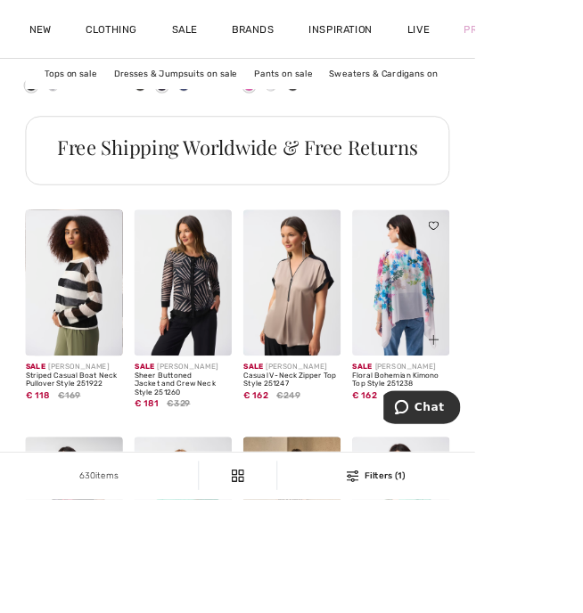
scroll to position [1212, 0]
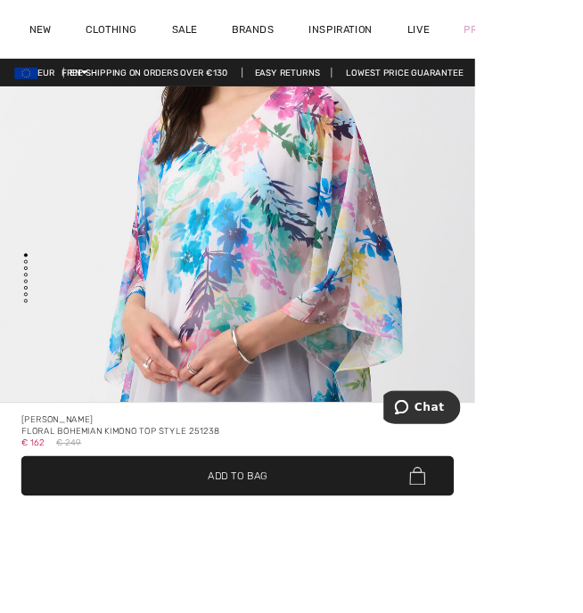
scroll to position [264, 0]
